Goal: Contribute content: Add original content to the website for others to see

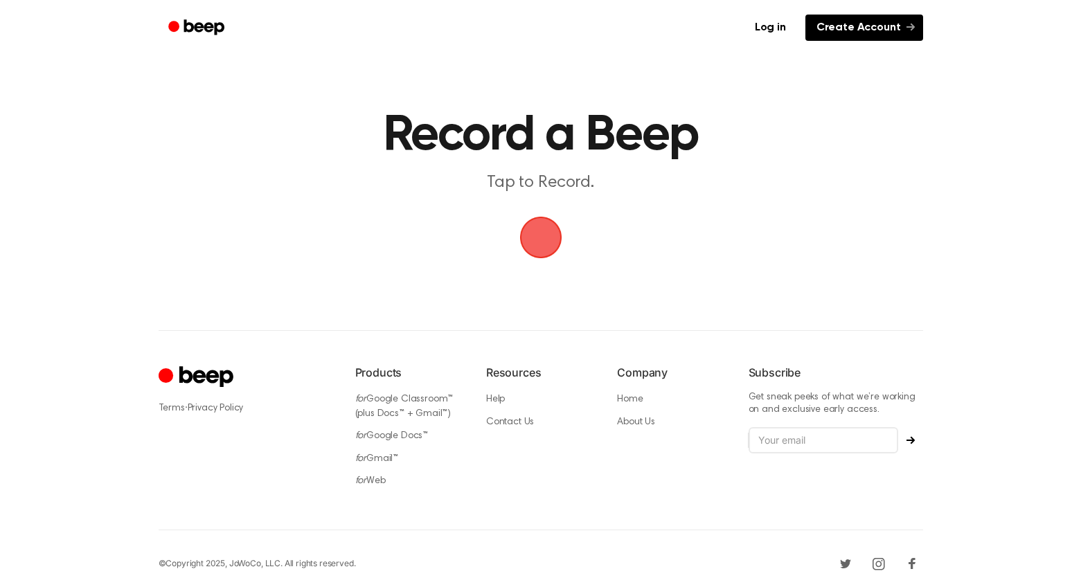
click at [853, 26] on link "Create Account" at bounding box center [864, 28] width 118 height 26
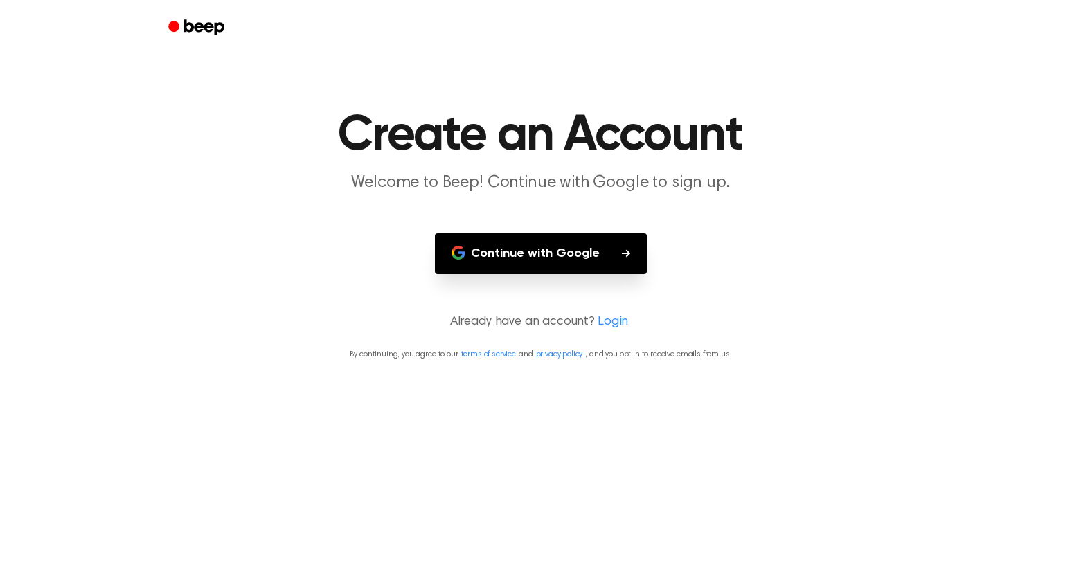
click at [588, 263] on button "Continue with Google" at bounding box center [541, 253] width 212 height 41
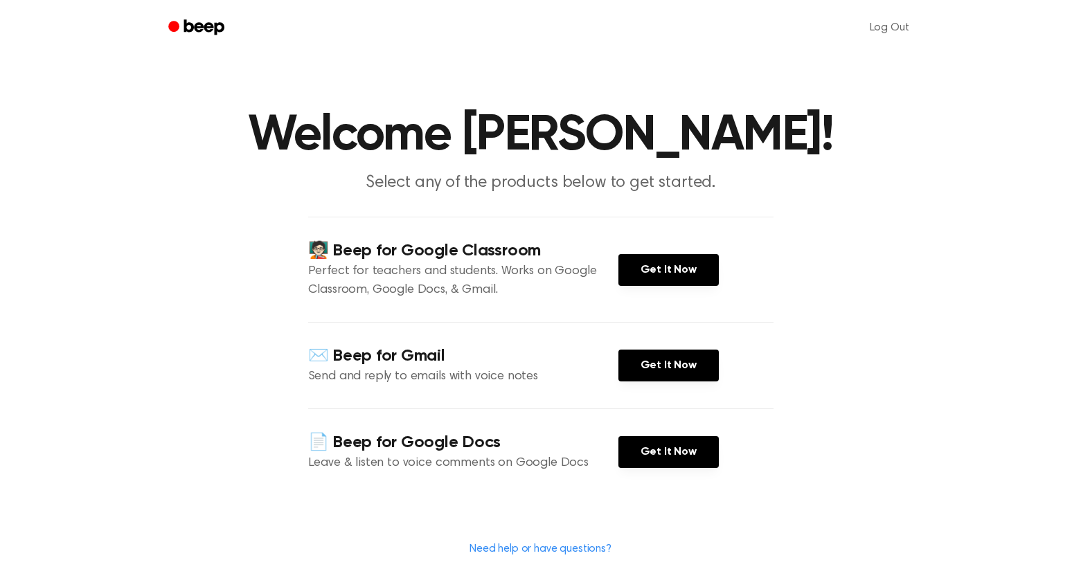
scroll to position [330, 0]
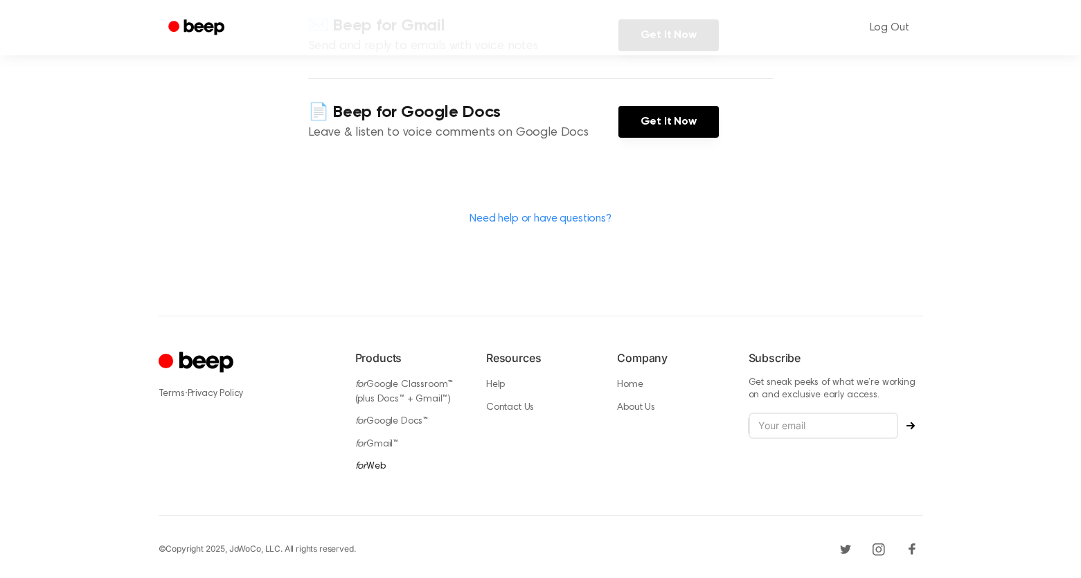
click at [378, 462] on link "for Web" at bounding box center [370, 467] width 30 height 10
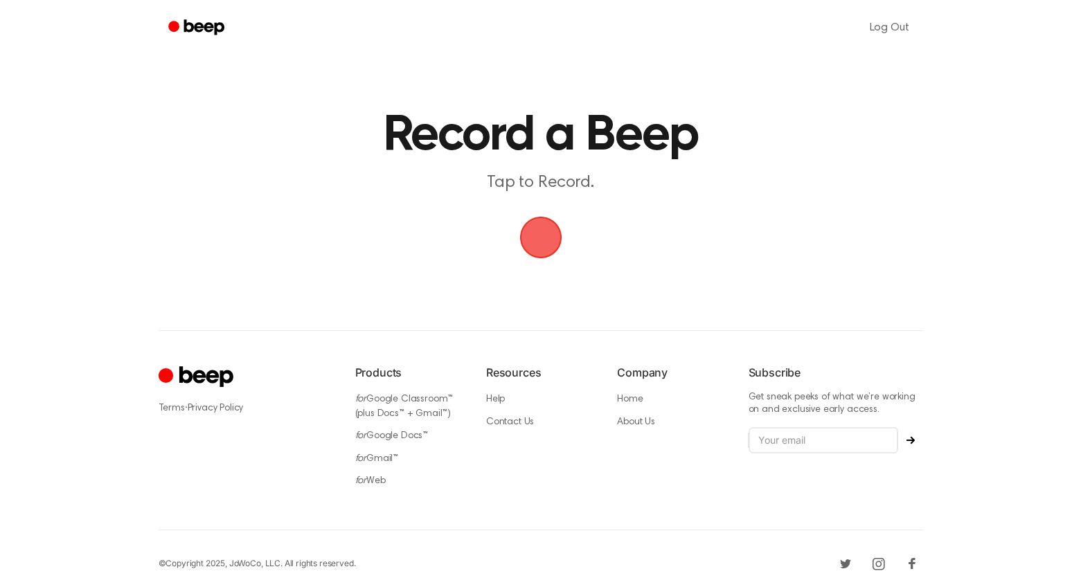
click at [532, 238] on span "button" at bounding box center [540, 237] width 45 height 45
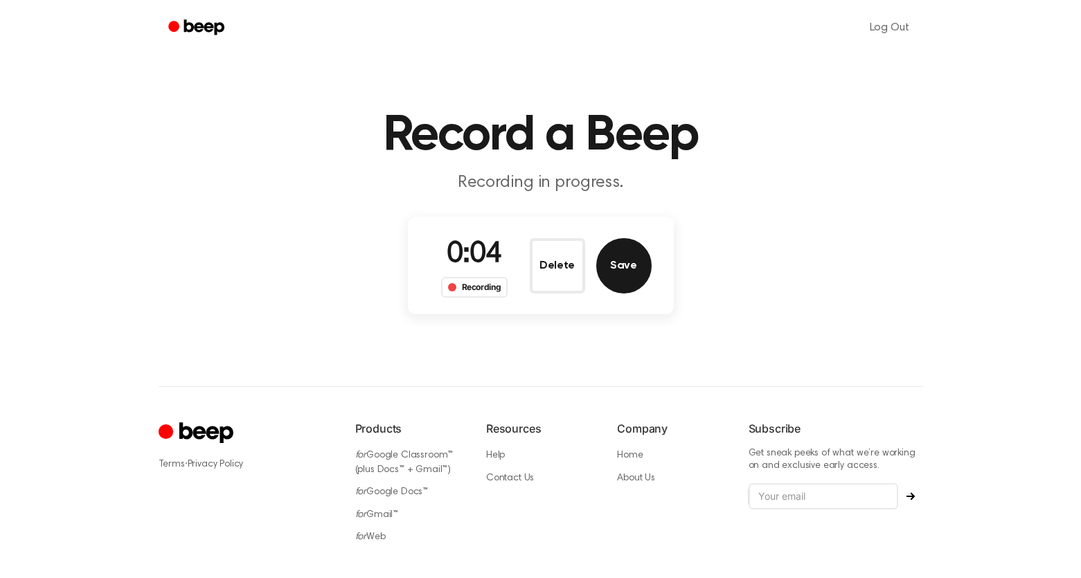
click at [621, 282] on button "Save" at bounding box center [623, 265] width 55 height 55
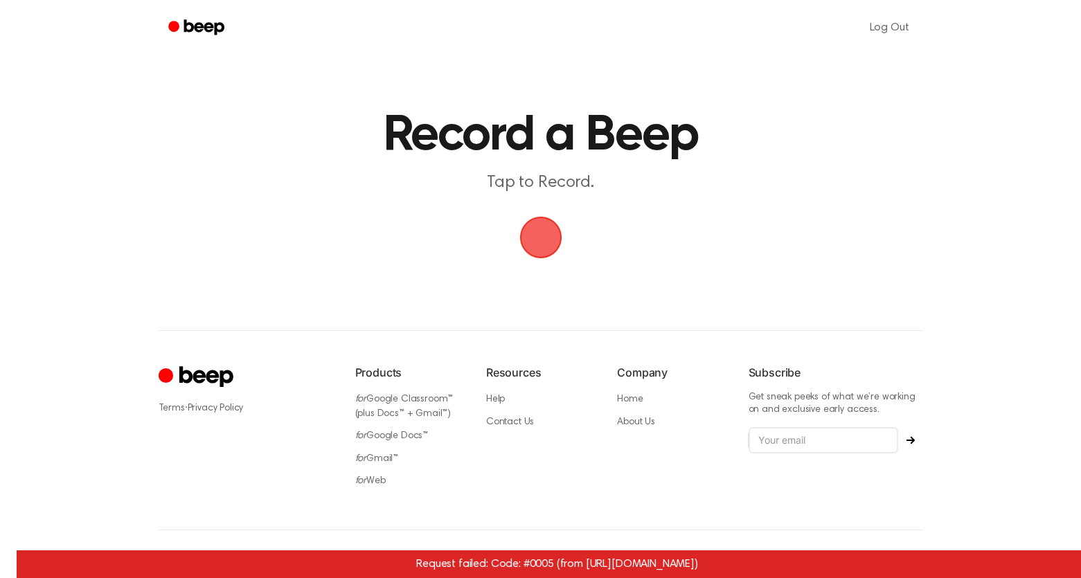
click at [533, 232] on span "button" at bounding box center [540, 237] width 47 height 47
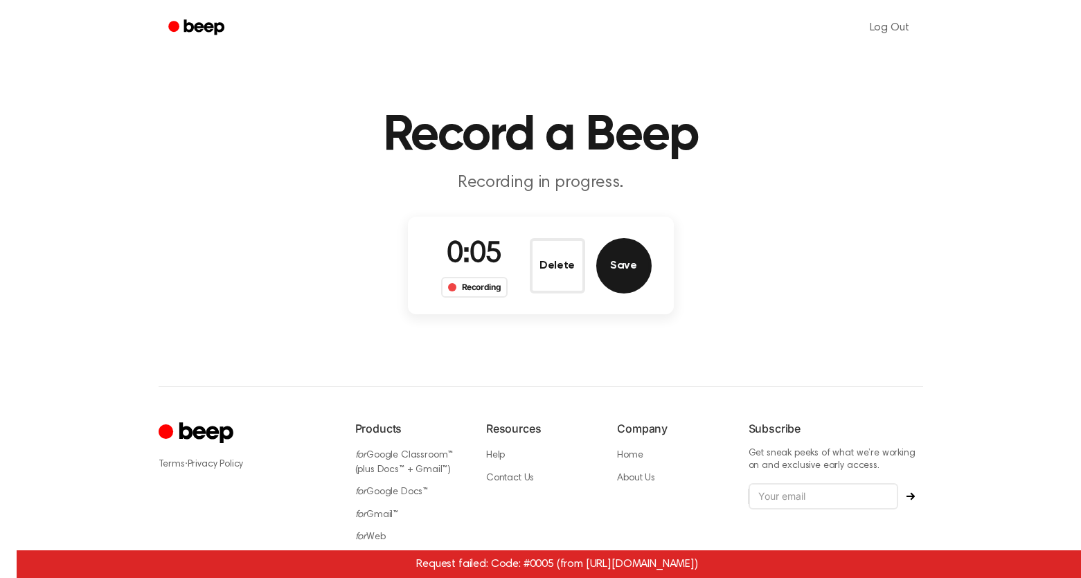
click at [624, 260] on button "Save" at bounding box center [623, 265] width 55 height 55
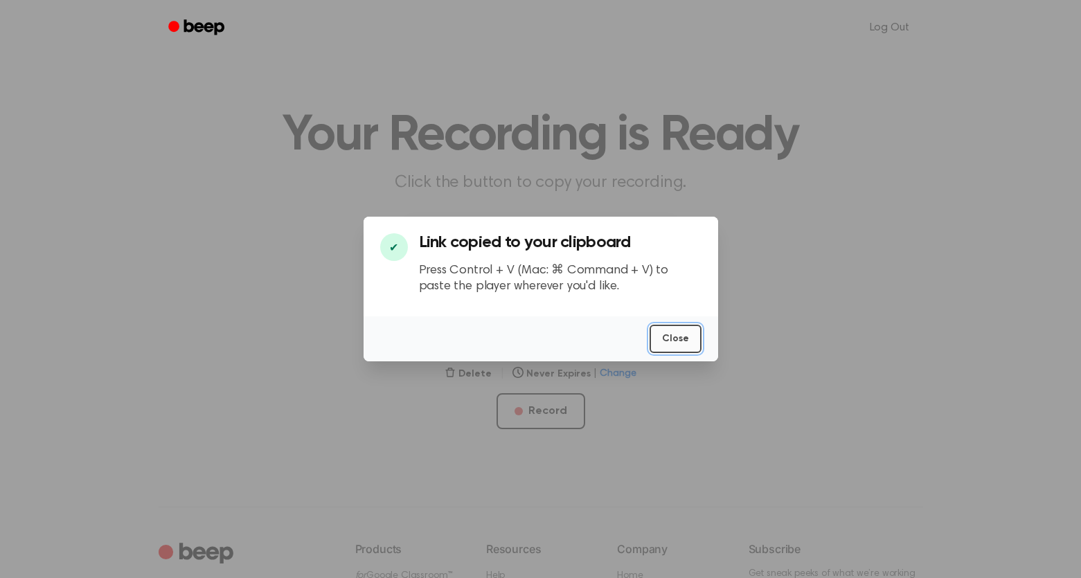
click at [678, 346] on button "Close" at bounding box center [676, 339] width 52 height 28
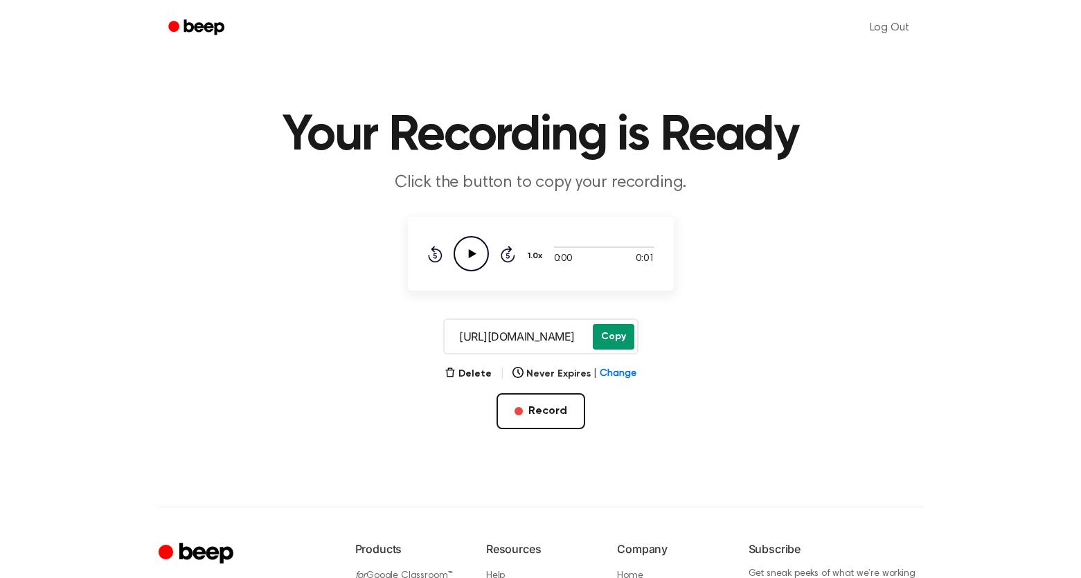
click at [618, 340] on button "Copy" at bounding box center [614, 337] width 42 height 26
